Goal: Task Accomplishment & Management: Manage account settings

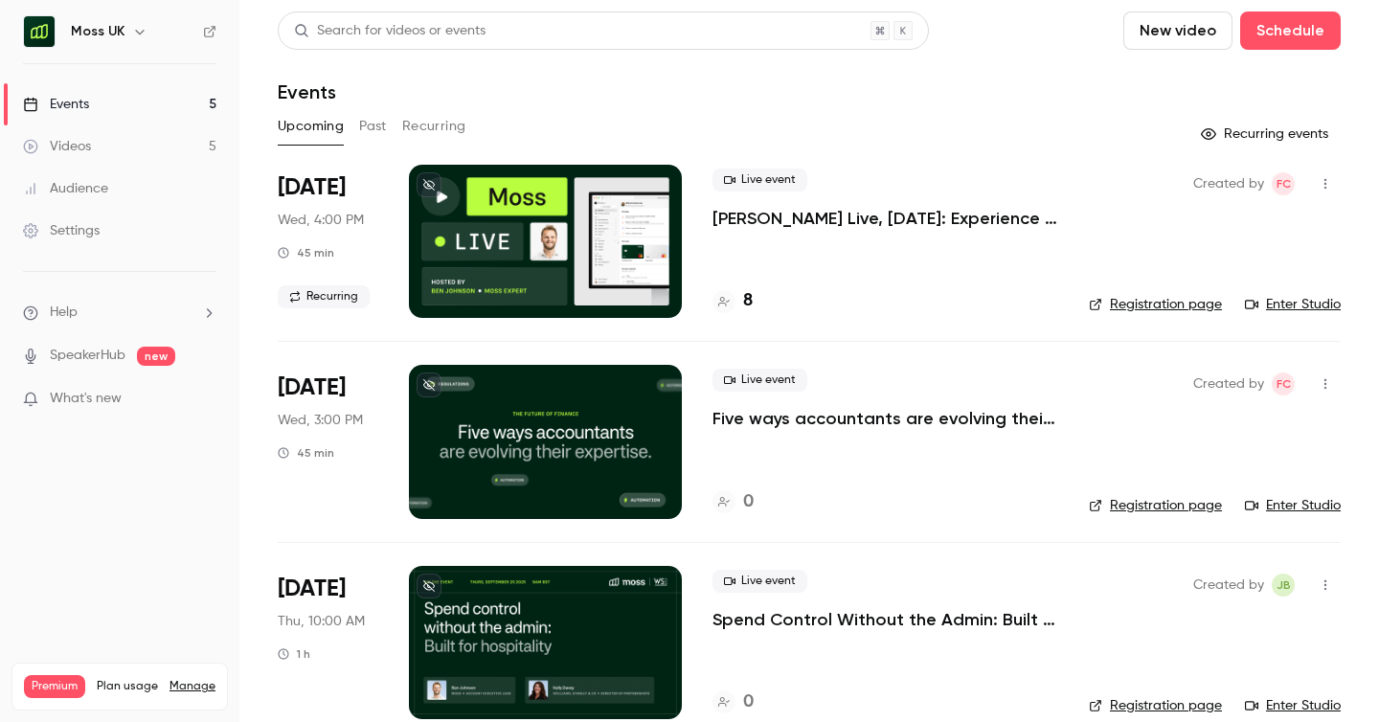
click at [81, 225] on div "Settings" at bounding box center [61, 230] width 77 height 19
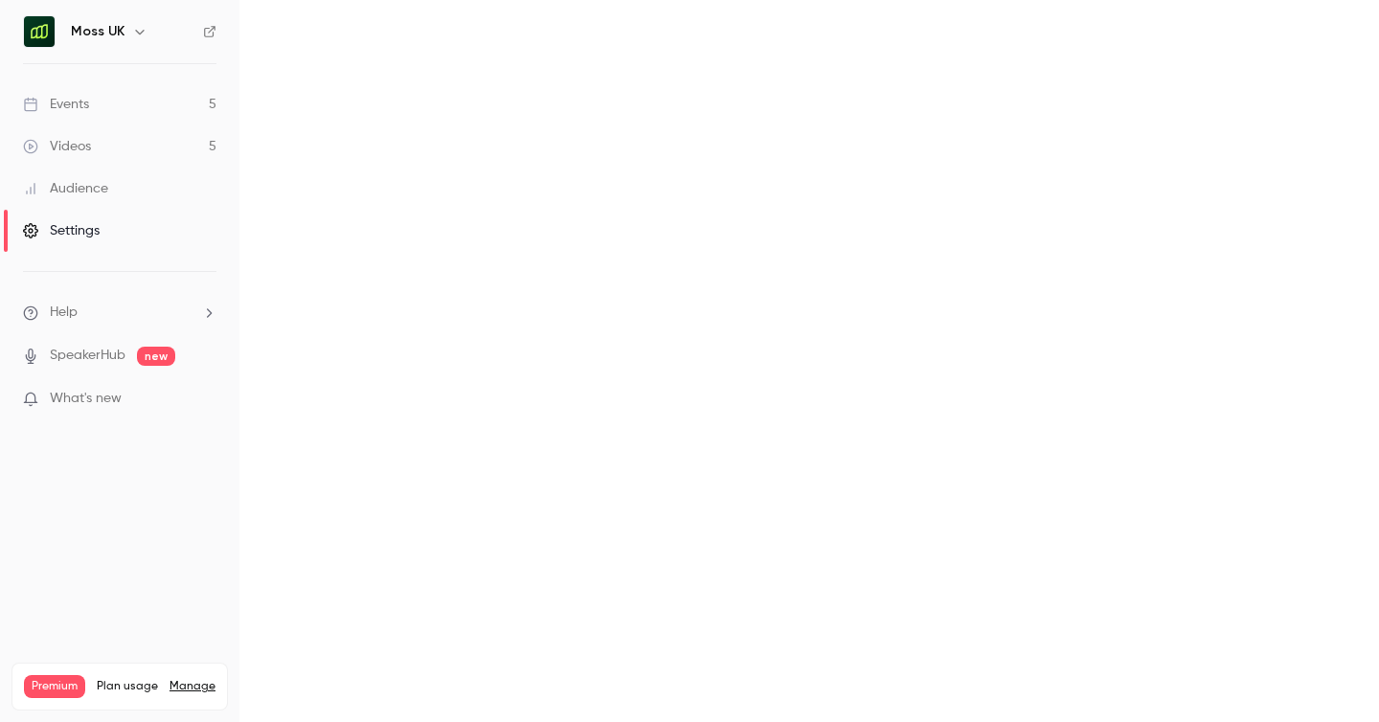
scroll to position [9, 0]
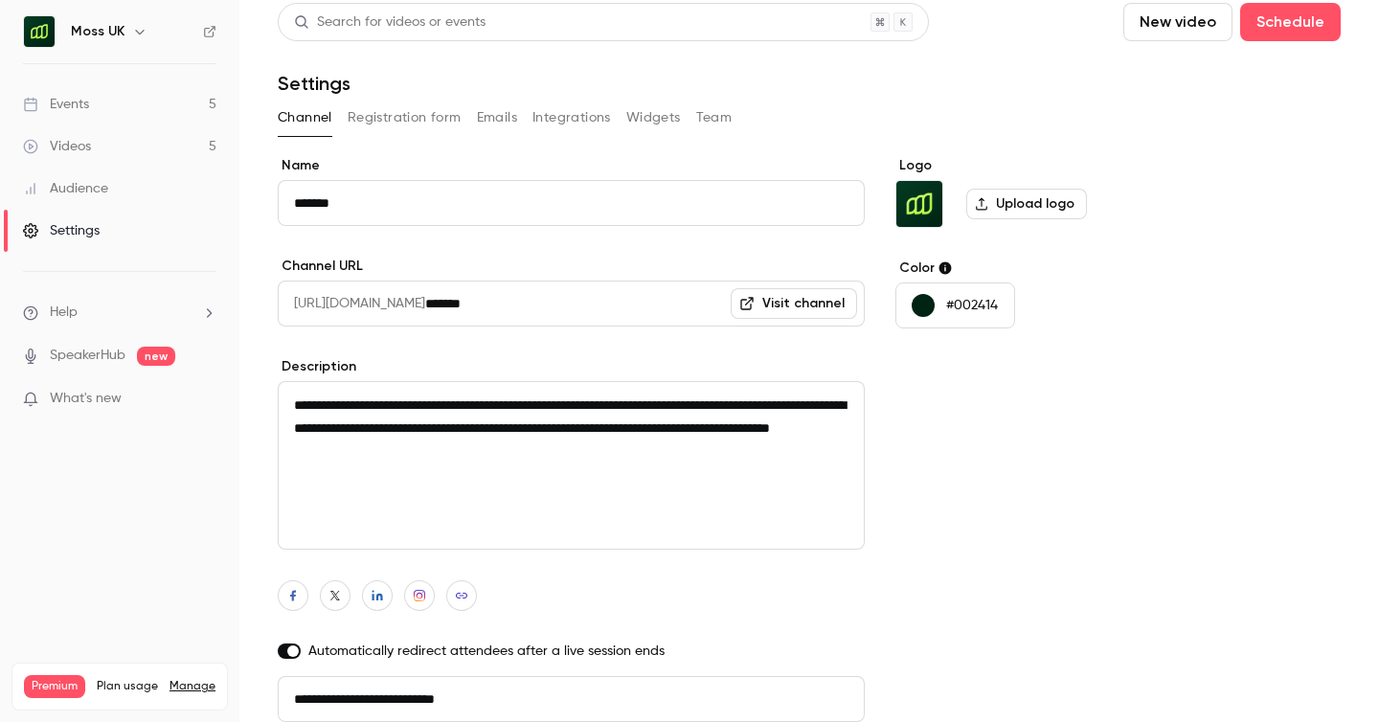
click at [706, 118] on button "Team" at bounding box center [714, 117] width 36 height 31
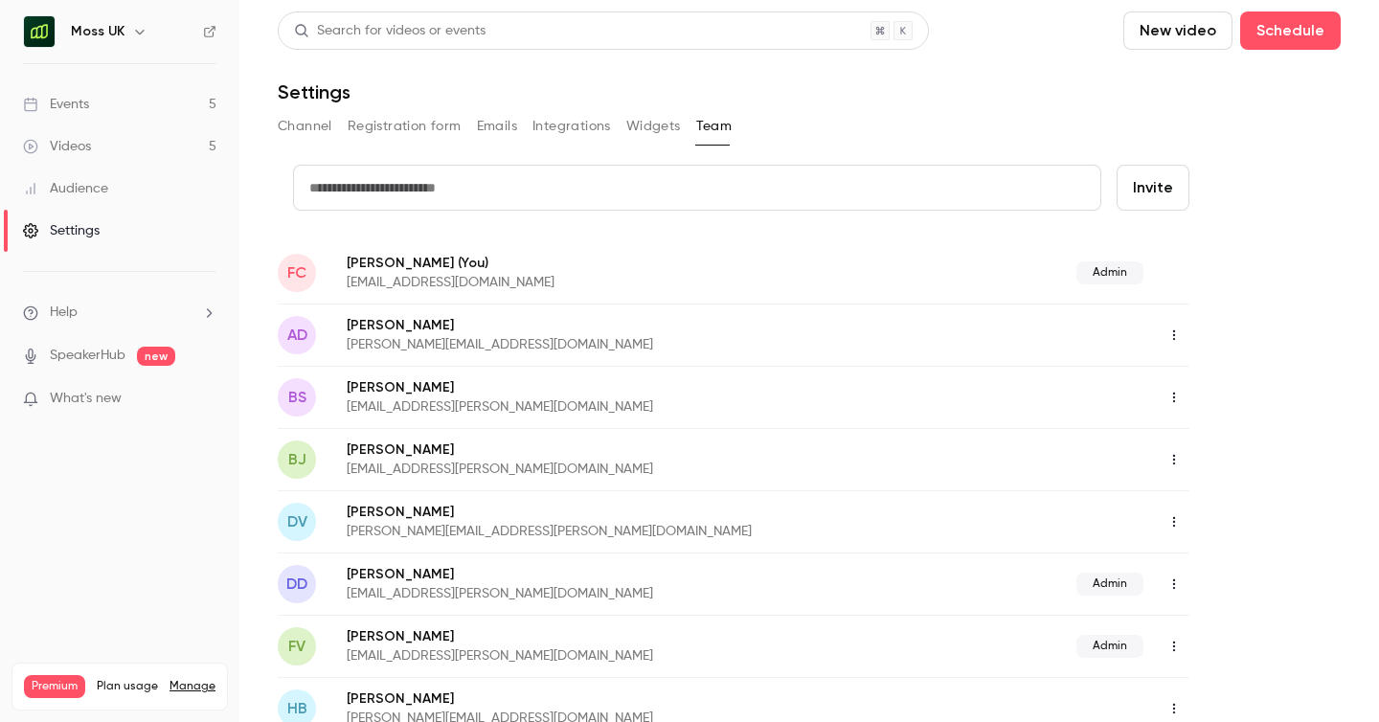
click at [465, 192] on input "text" at bounding box center [697, 188] width 808 height 46
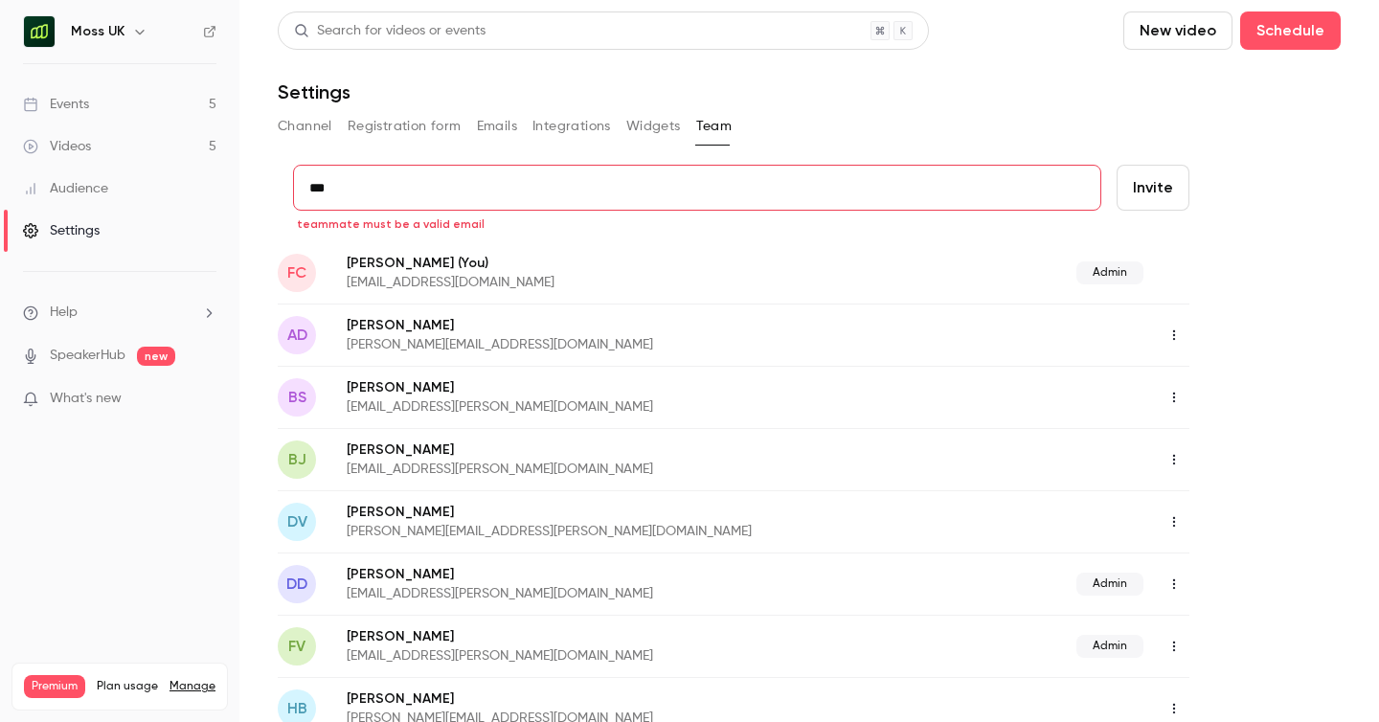
paste input "**********"
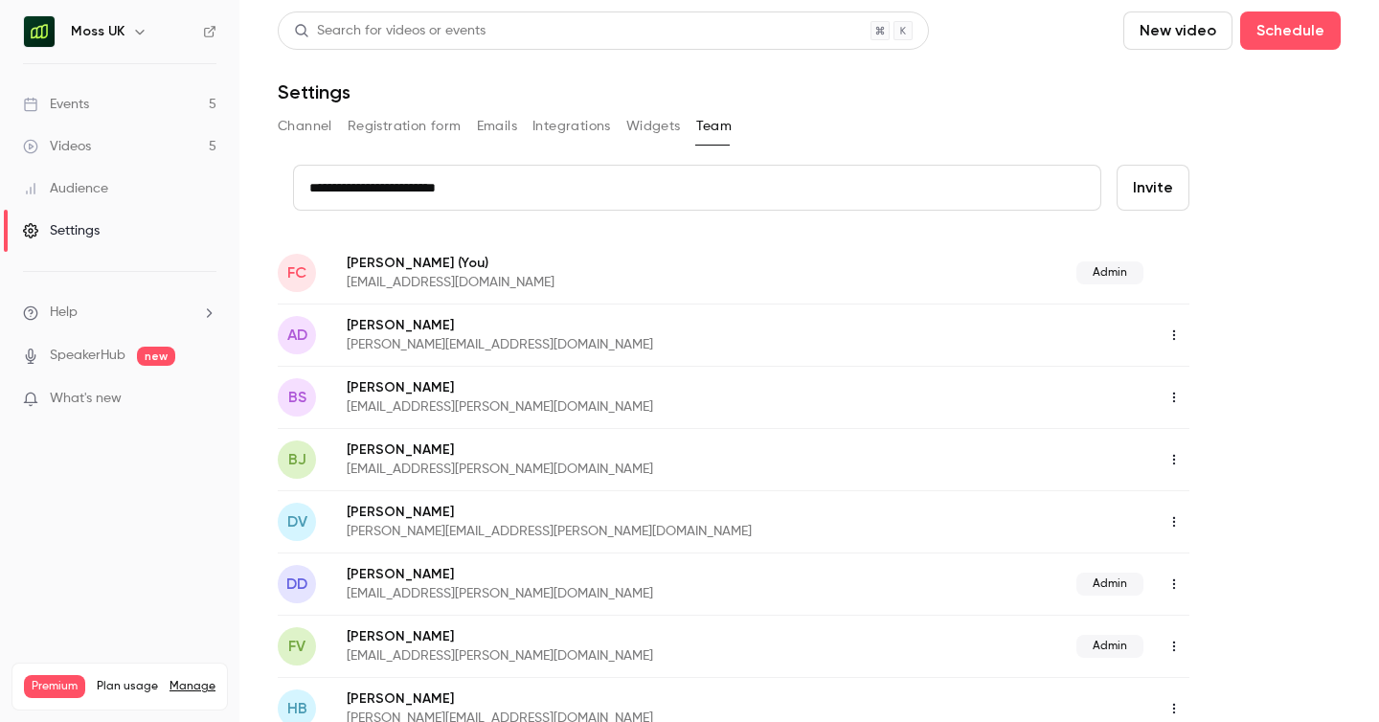
type input "**********"
click at [1167, 190] on button "Invite" at bounding box center [1153, 188] width 73 height 46
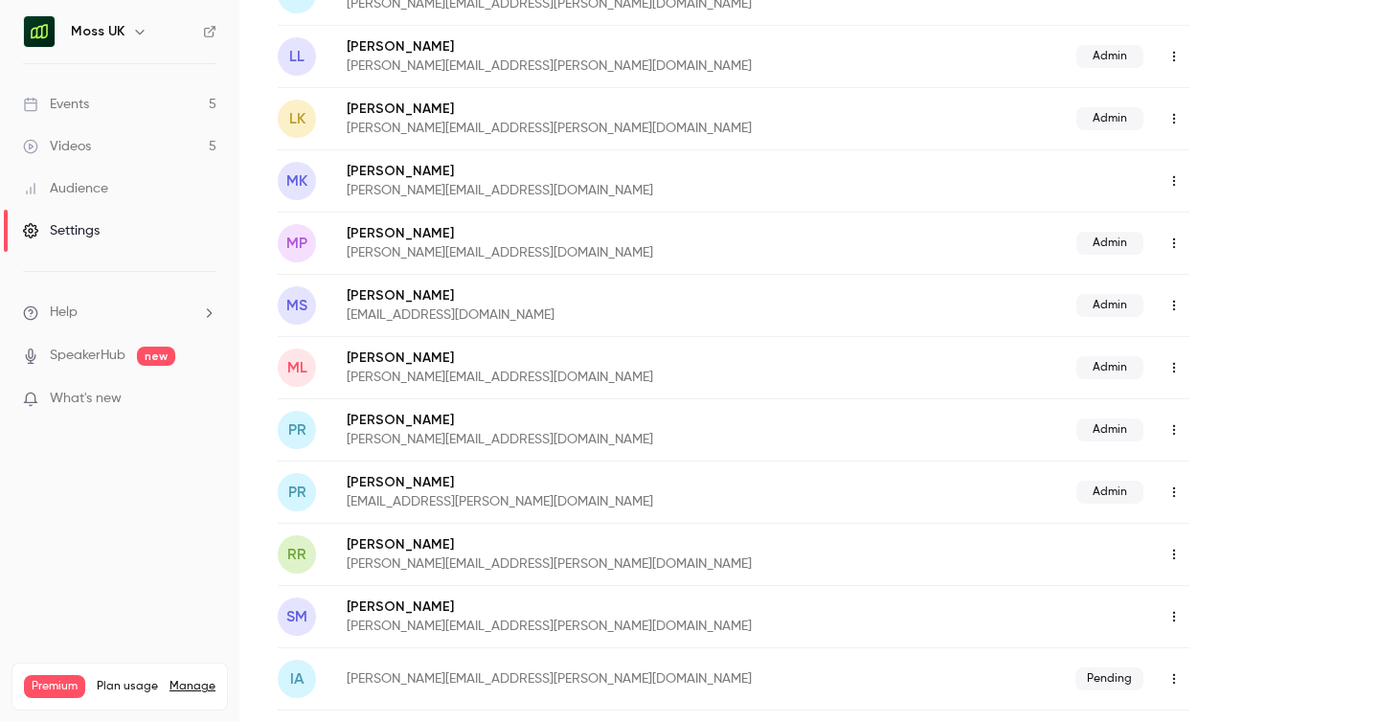
scroll to position [904, 0]
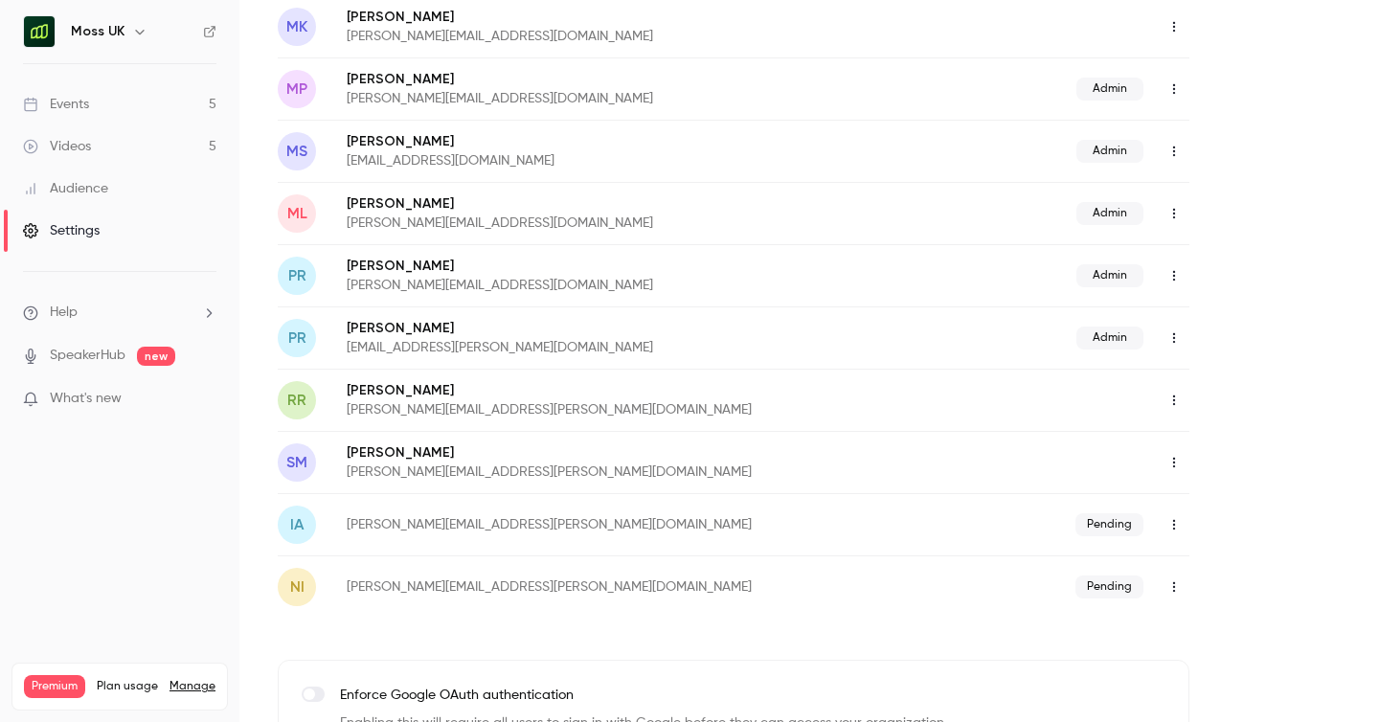
scroll to position [1212, 0]
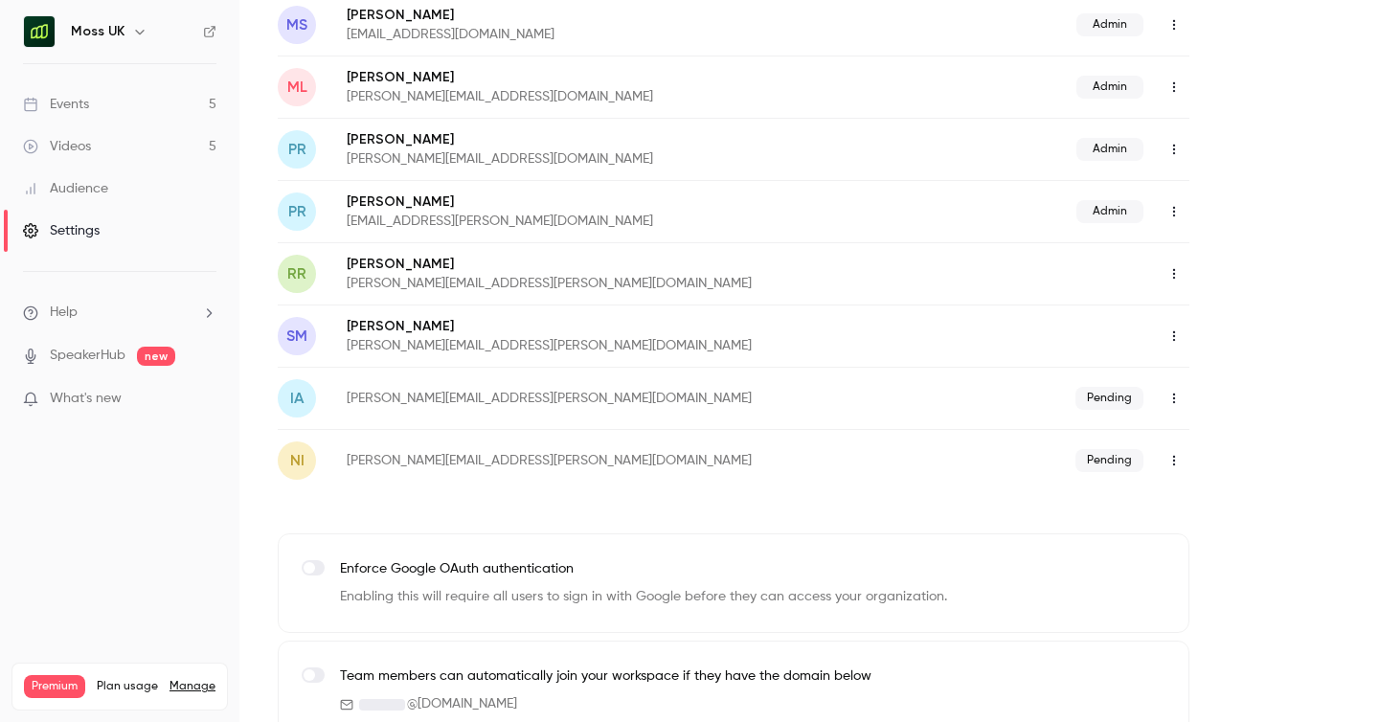
scroll to position [1212, 0]
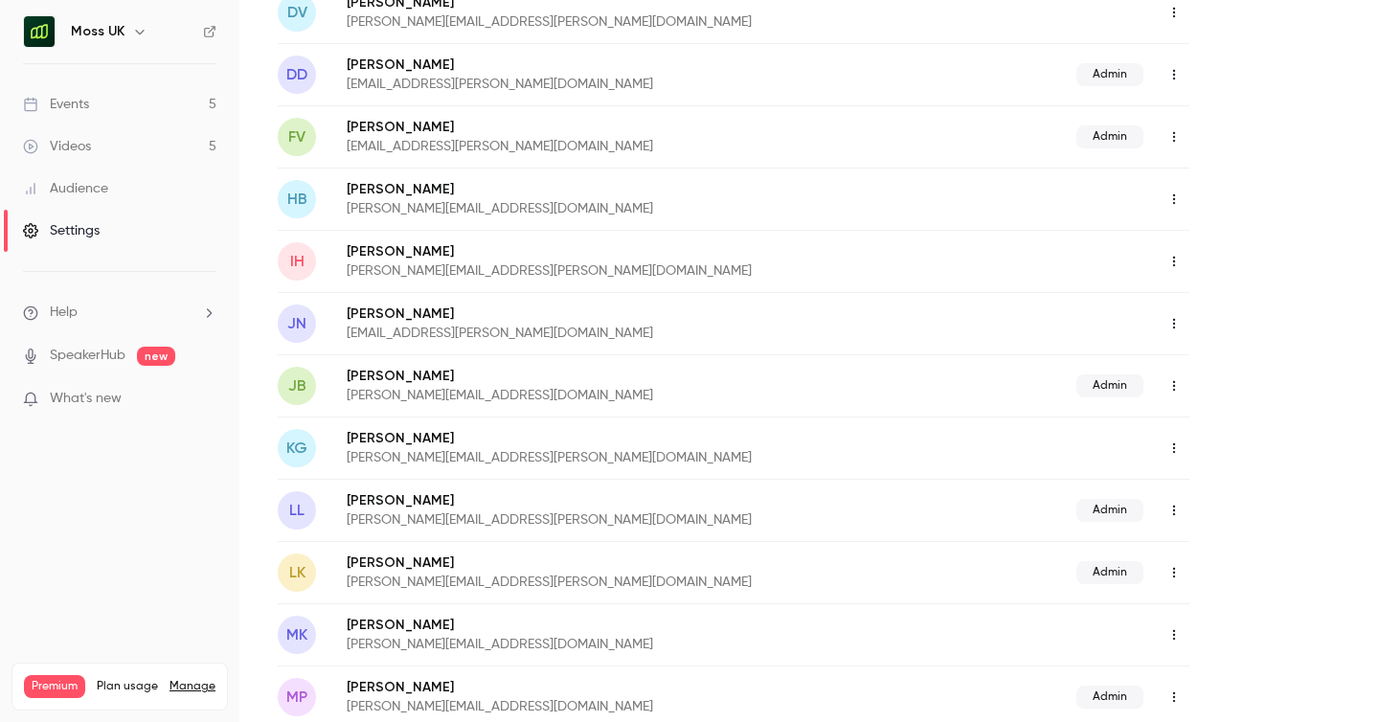
scroll to position [480, 0]
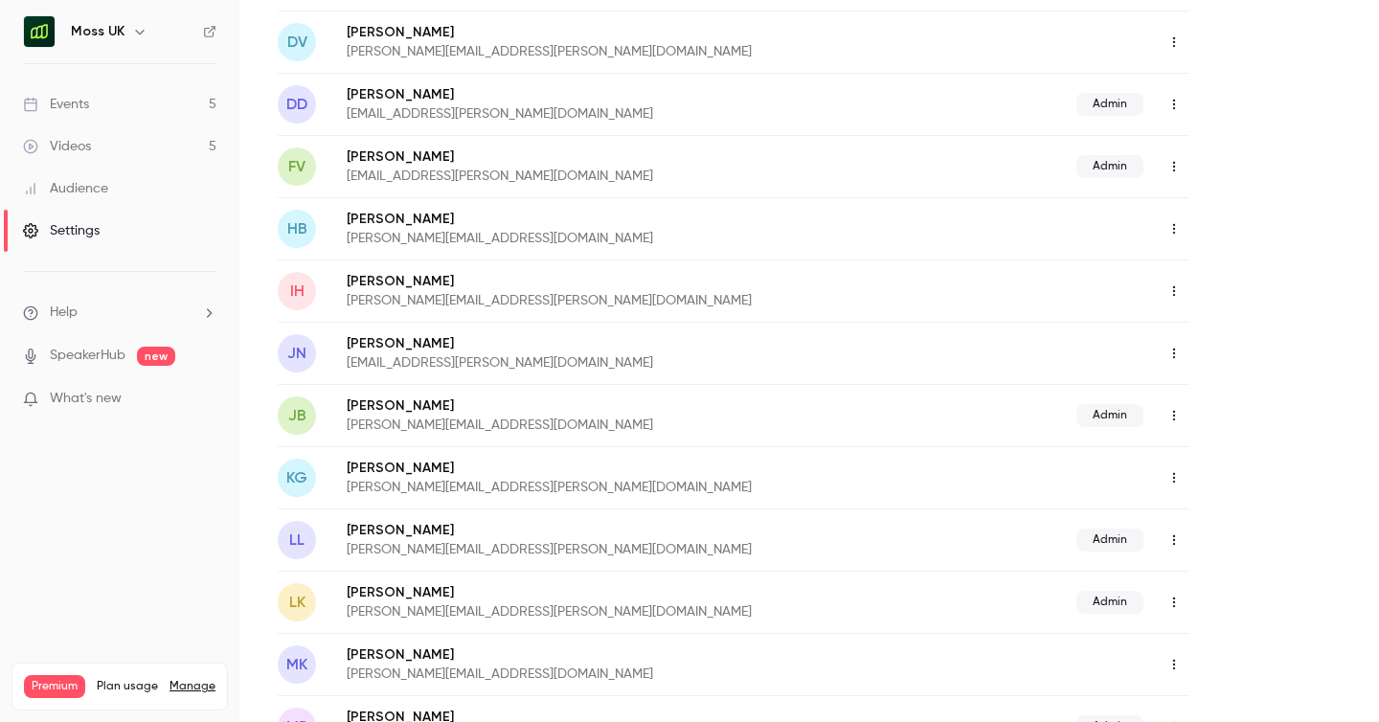
click at [1164, 295] on button "button" at bounding box center [1174, 291] width 31 height 31
click at [1186, 332] on icon at bounding box center [1178, 339] width 15 height 15
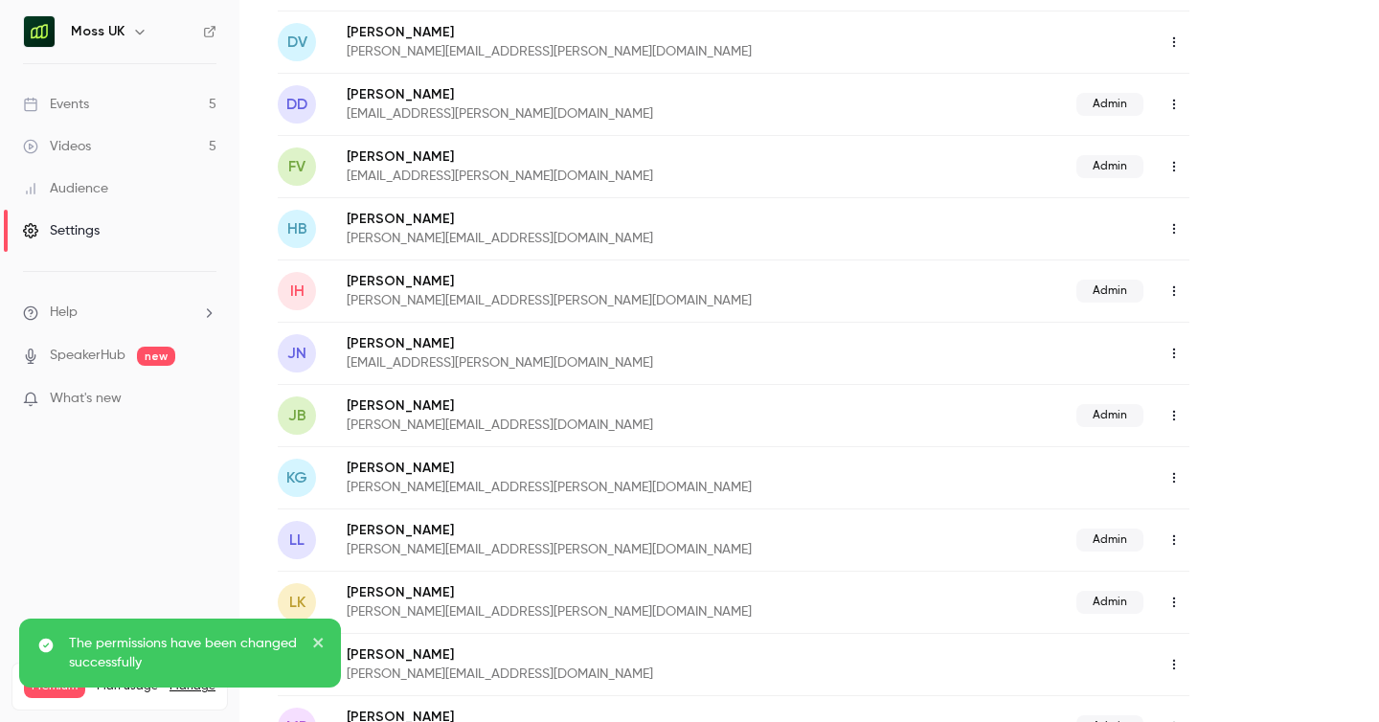
scroll to position [0, 0]
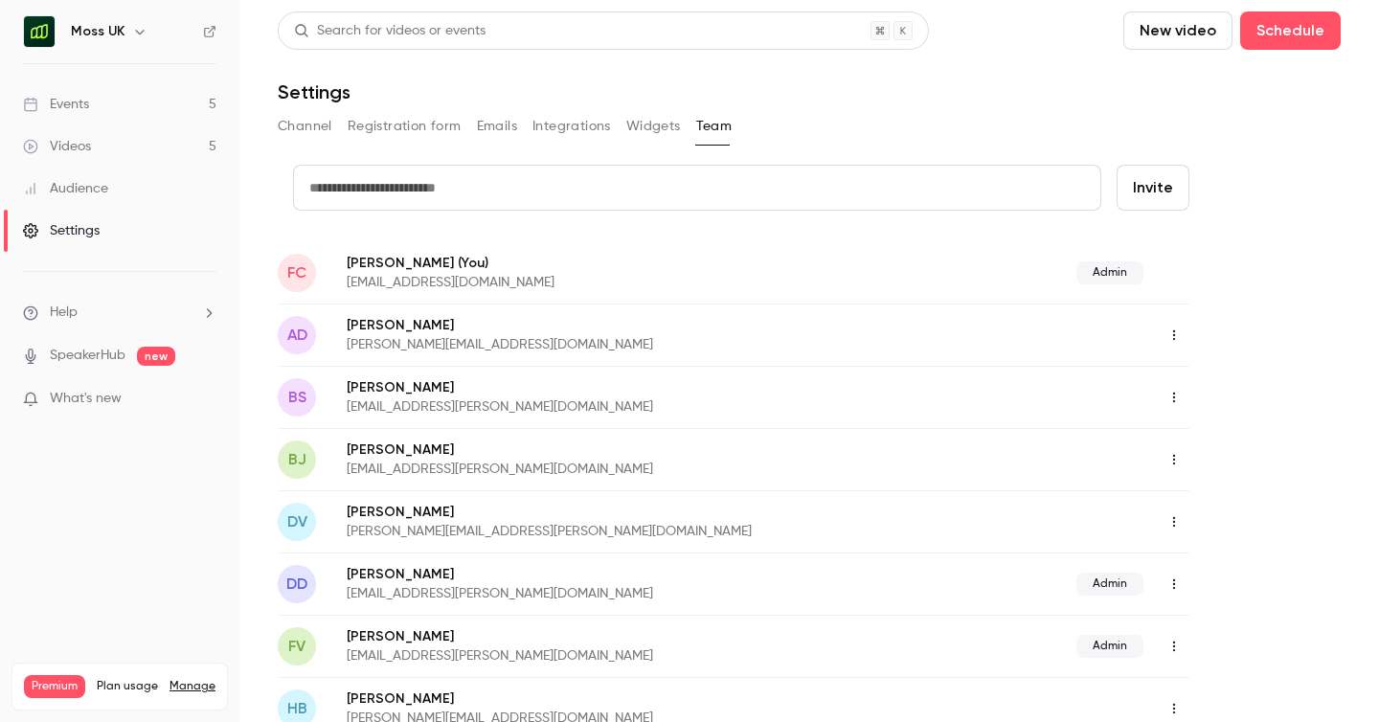
click at [1342, 401] on main "Search for videos or events New video Schedule Settings Channel Registration fo…" at bounding box center [809, 361] width 1140 height 722
